Goal: Check status: Check status

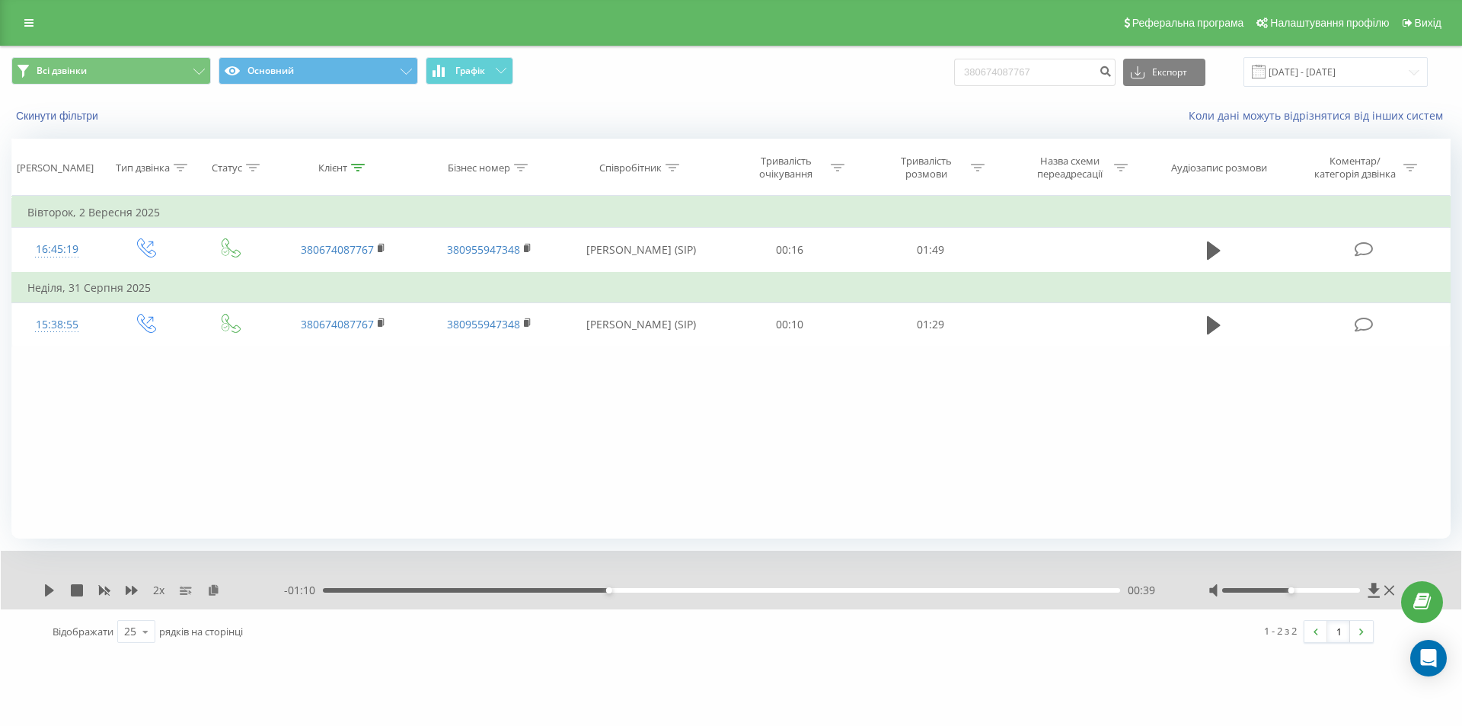
click at [1043, 73] on input "380674087767" at bounding box center [1034, 72] width 161 height 27
type input "380674389829"
